Goal: Task Accomplishment & Management: Complete application form

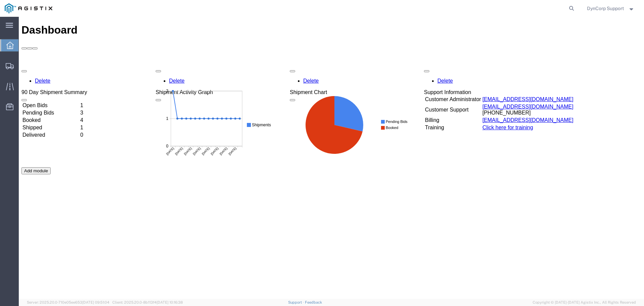
drag, startPoint x: 47, startPoint y: 62, endPoint x: 136, endPoint y: 48, distance: 90.3
click at [47, 102] on td "Open Bids" at bounding box center [50, 105] width 57 height 7
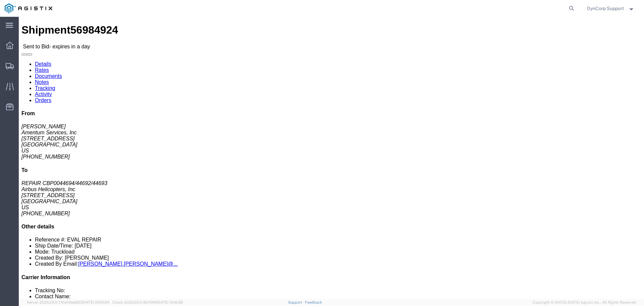
click button "button"
click link "Notes"
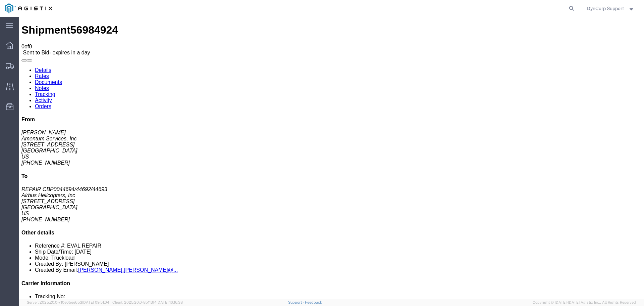
click at [62, 79] on link "Documents" at bounding box center [48, 82] width 27 height 6
click at [49, 73] on link "Rates" at bounding box center [42, 76] width 14 height 6
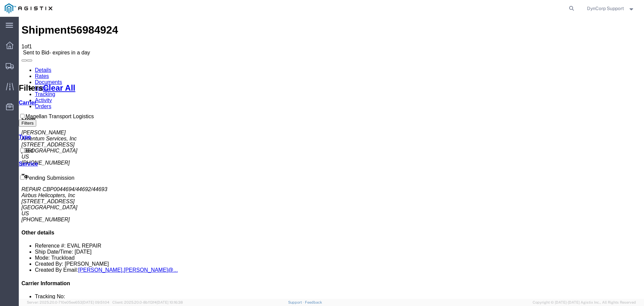
click at [43, 67] on link "Details" at bounding box center [43, 70] width 16 height 6
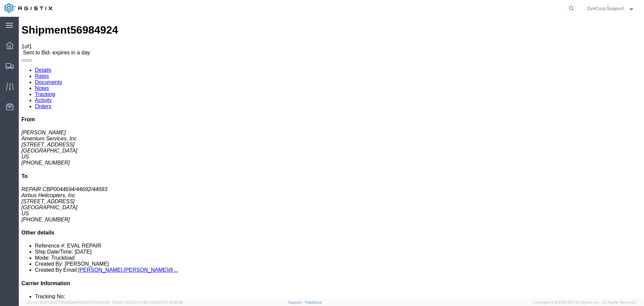
click span "56984924"
copy span "56984924"
click div "Leg 1 - Truckload Vehicle 1: Flat Bed Number of trucks: 1"
click button "button"
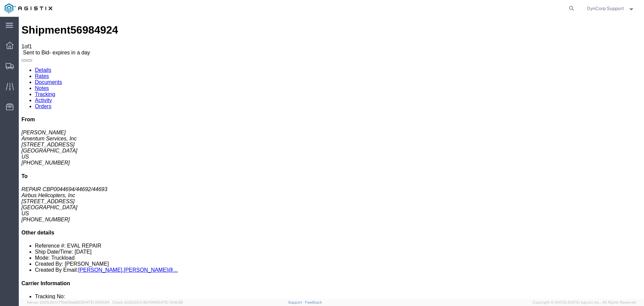
click h2 "Package Information"
click button "button"
click link "Enter / Modify Bid"
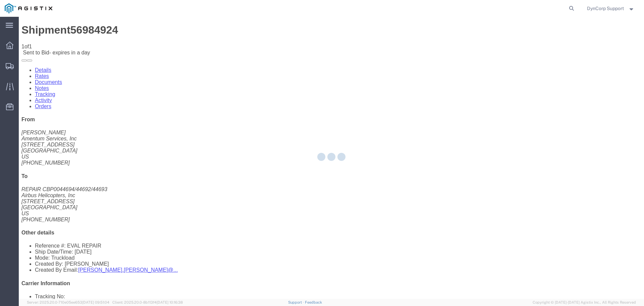
select select "3603"
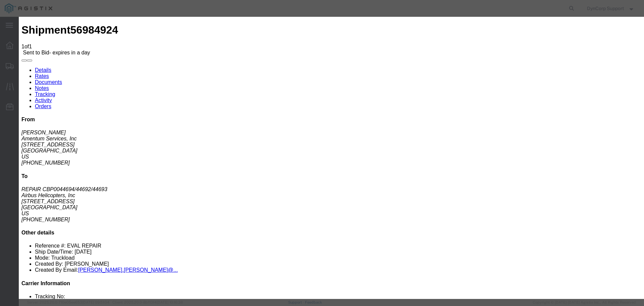
drag, startPoint x: 218, startPoint y: 75, endPoint x: 222, endPoint y: 75, distance: 4.4
click input "text"
paste input "56984924"
type input "56984924"
click select "Select LTL 5+ Day LTL Economy 3 - 5 Day Less than Truckload TL Standard 3 - 5 D…"
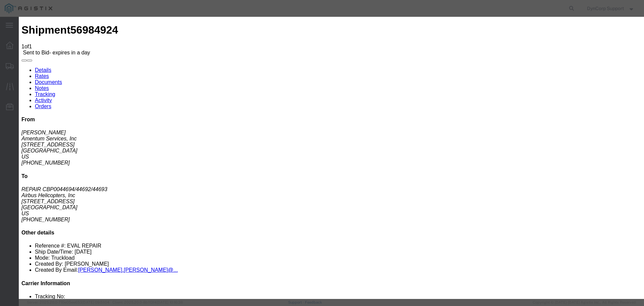
select select "29547"
click select "Select LTL 5+ Day LTL Economy 3 - 5 Day Less than Truckload TL Standard 3 - 5 D…"
click input "text"
paste input "56984924"
type input "56984924"
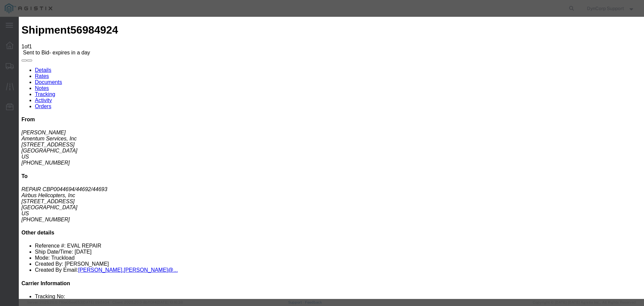
click select "Select Air Less than Truckload Multi-Leg Ocean Freight Rail Small Parcel Truckl…"
select select "TL"
click select "Select Air Less than Truckload Multi-Leg Ocean Freight Rail Small Parcel Truckl…"
click input "number"
type input "1331"
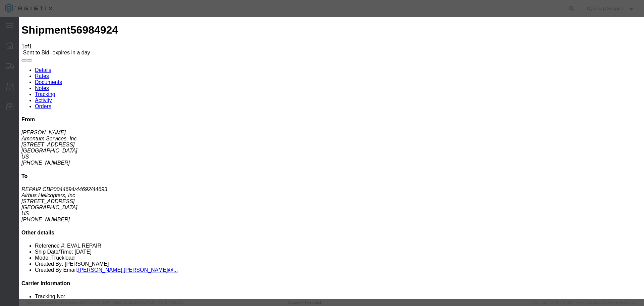
click button "Submit"
